Goal: Use online tool/utility: Utilize a website feature to perform a specific function

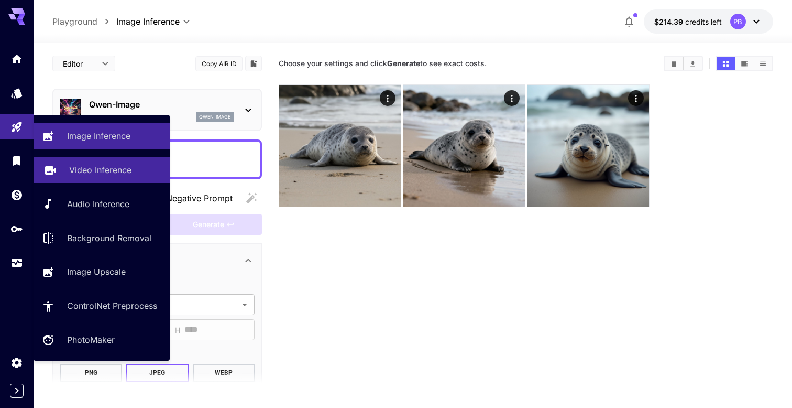
click at [90, 173] on p "Video Inference" at bounding box center [100, 169] width 62 height 13
type input "**********"
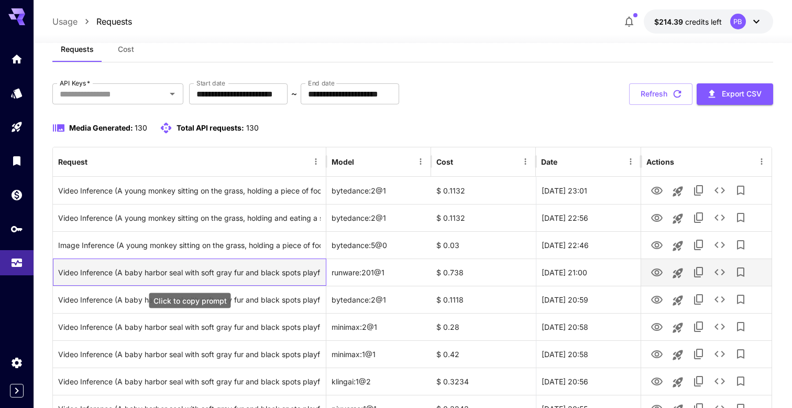
click at [170, 275] on div "Video Inference (A baby harbor seal with soft gray fur and black spots playfull…" at bounding box center [189, 272] width 262 height 27
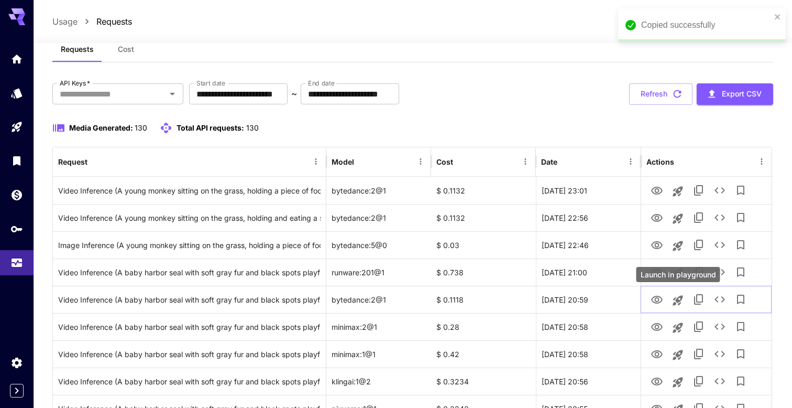
click at [656, 271] on div "Launch in playground" at bounding box center [678, 274] width 84 height 15
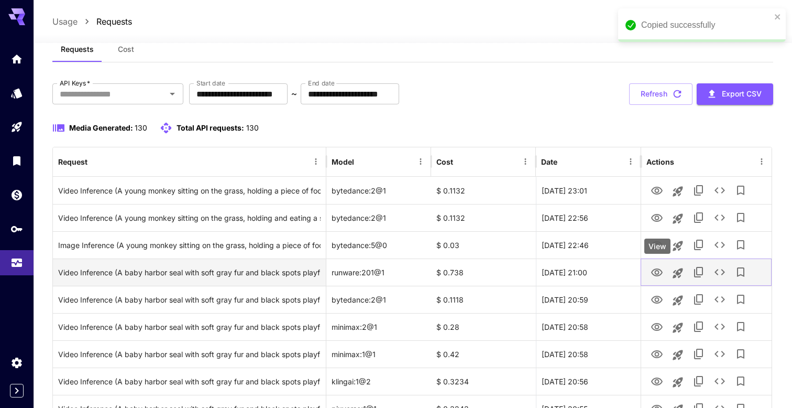
click at [654, 272] on icon "View" at bounding box center [657, 272] width 13 height 13
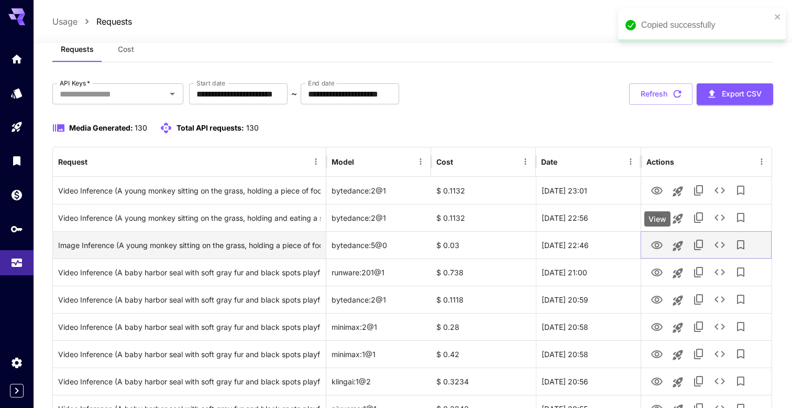
click at [656, 246] on icon "View" at bounding box center [657, 245] width 12 height 8
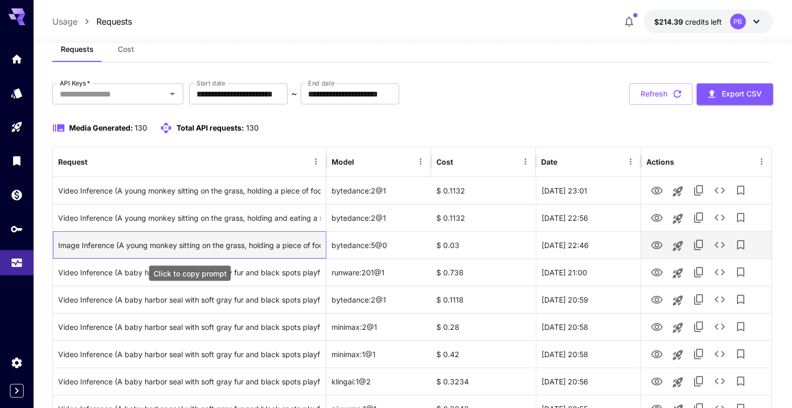
click at [217, 243] on div "Image Inference (A young monkey sitting on the grass, holding a piece of food w…" at bounding box center [189, 245] width 262 height 27
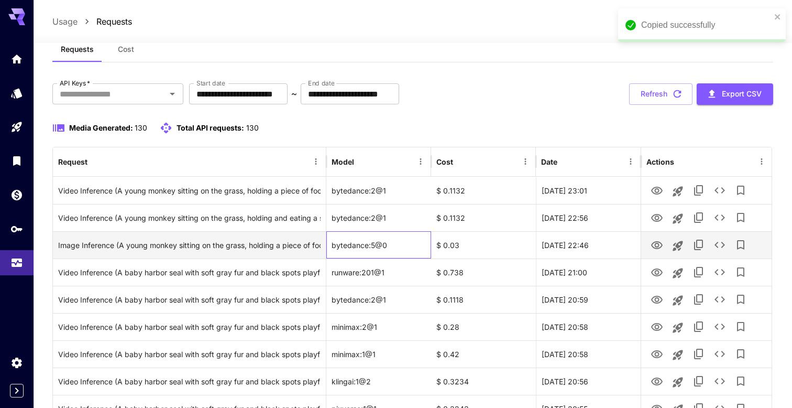
click at [361, 244] on div "bytedance:5@0" at bounding box center [378, 244] width 105 height 27
